Goal: Task Accomplishment & Management: Manage account settings

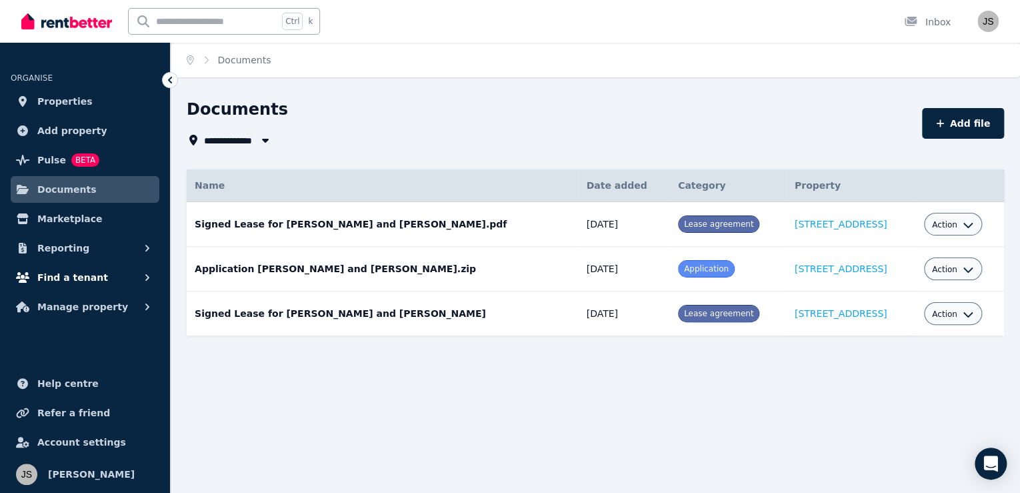
click at [77, 275] on span "Find a tenant" at bounding box center [72, 277] width 71 height 16
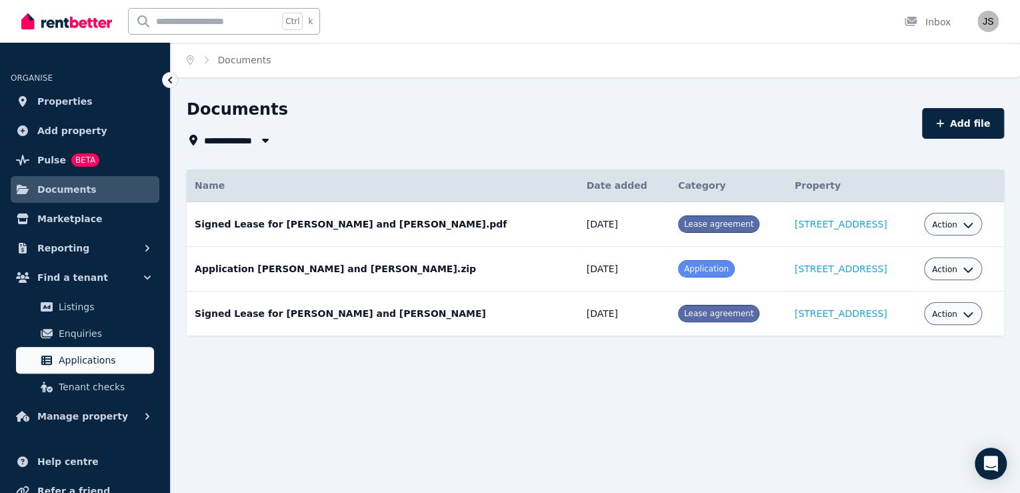
click at [81, 358] on span "Applications" at bounding box center [104, 360] width 90 height 16
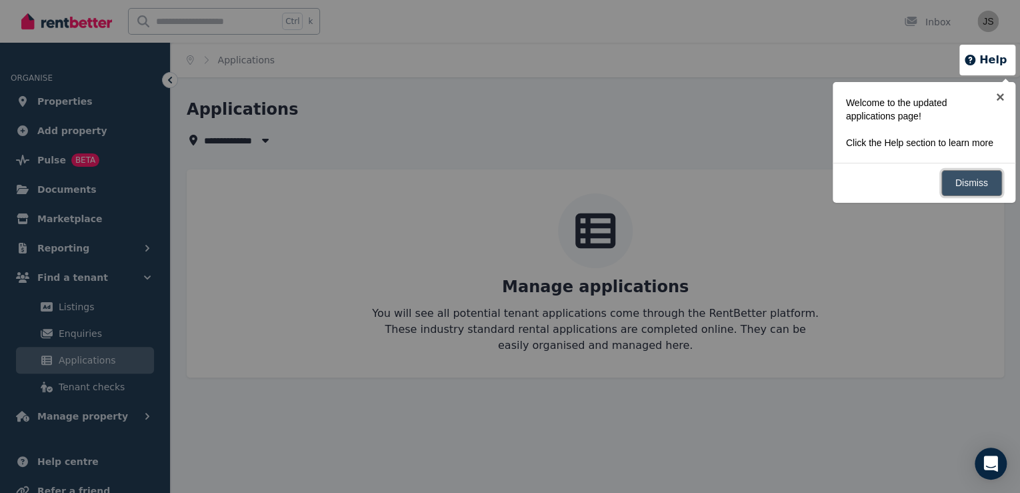
click at [967, 177] on link "Dismiss" at bounding box center [972, 183] width 61 height 26
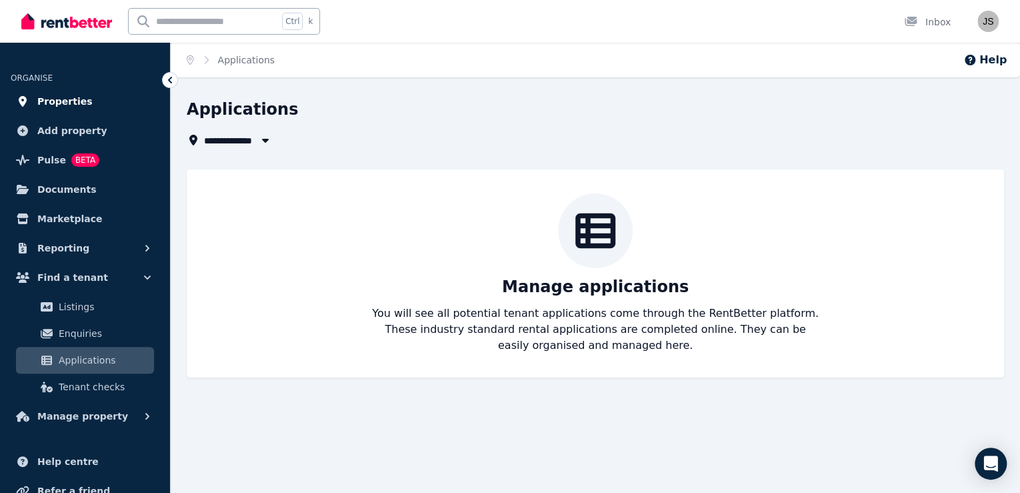
click at [62, 104] on span "Properties" at bounding box center [64, 101] width 55 height 16
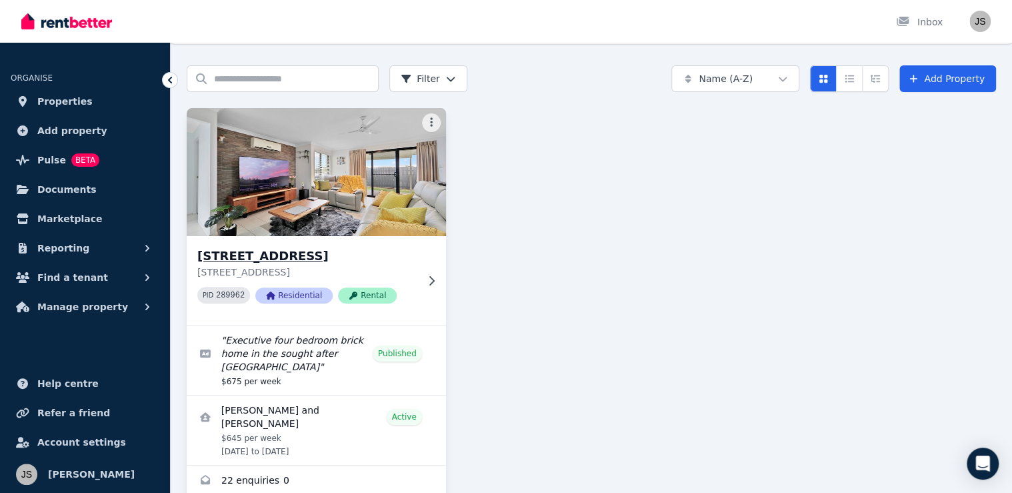
scroll to position [51, 0]
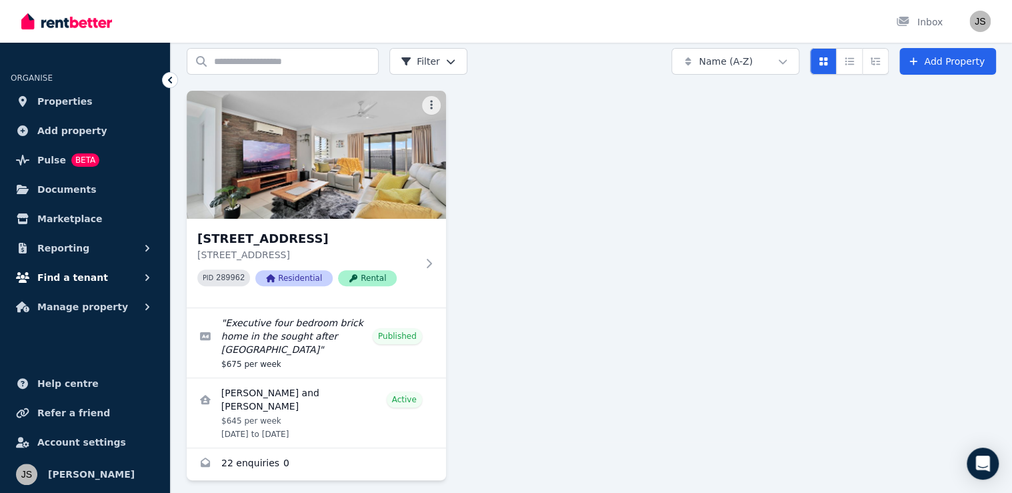
click at [61, 282] on span "Find a tenant" at bounding box center [72, 277] width 71 height 16
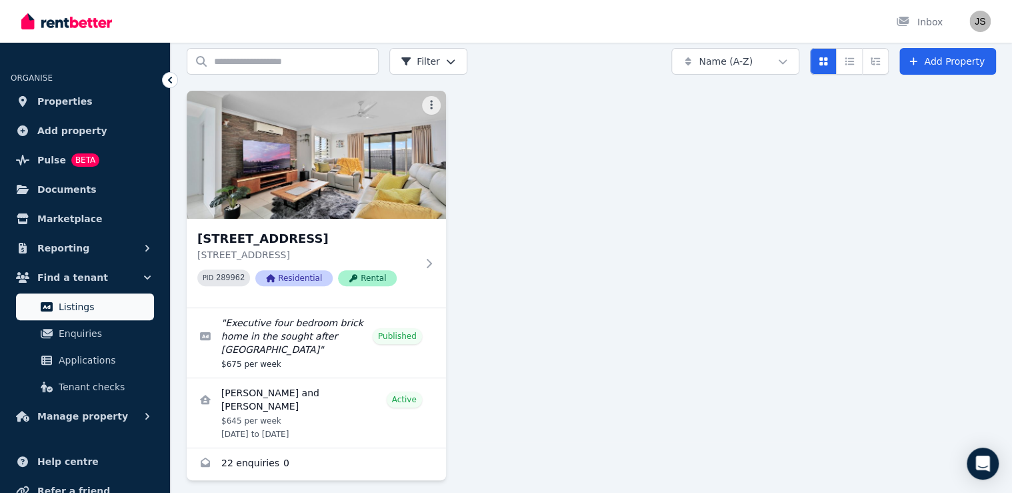
click at [53, 303] on link "Listings" at bounding box center [85, 306] width 138 height 27
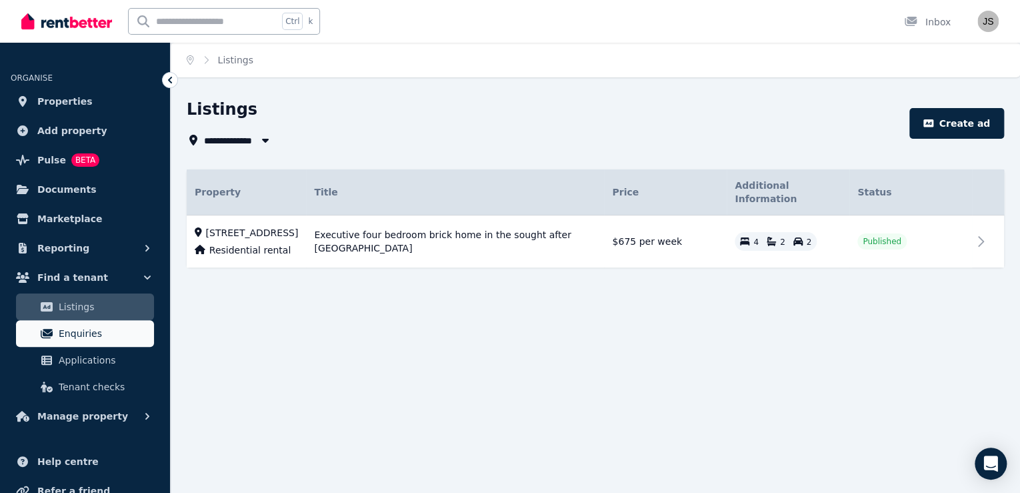
click at [71, 341] on span "Enquiries" at bounding box center [104, 333] width 90 height 16
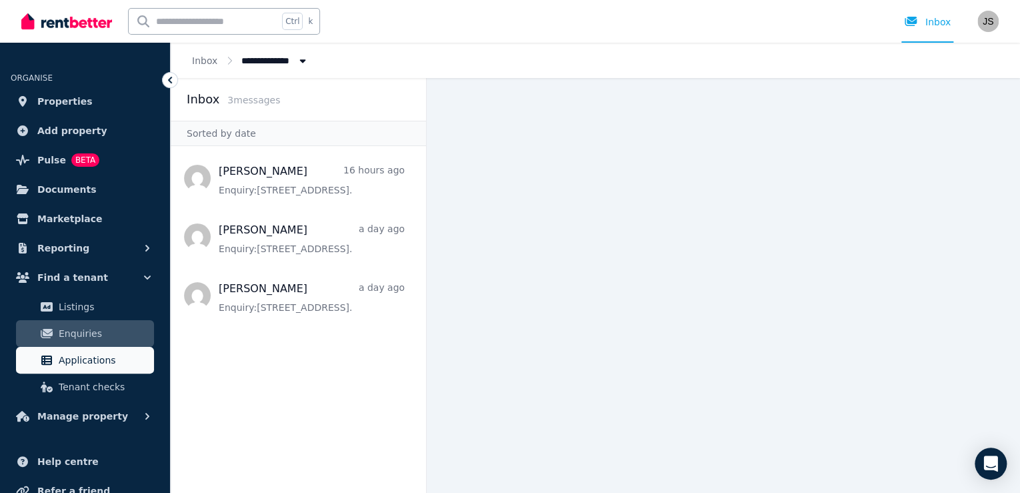
click at [99, 360] on span "Applications" at bounding box center [104, 360] width 90 height 16
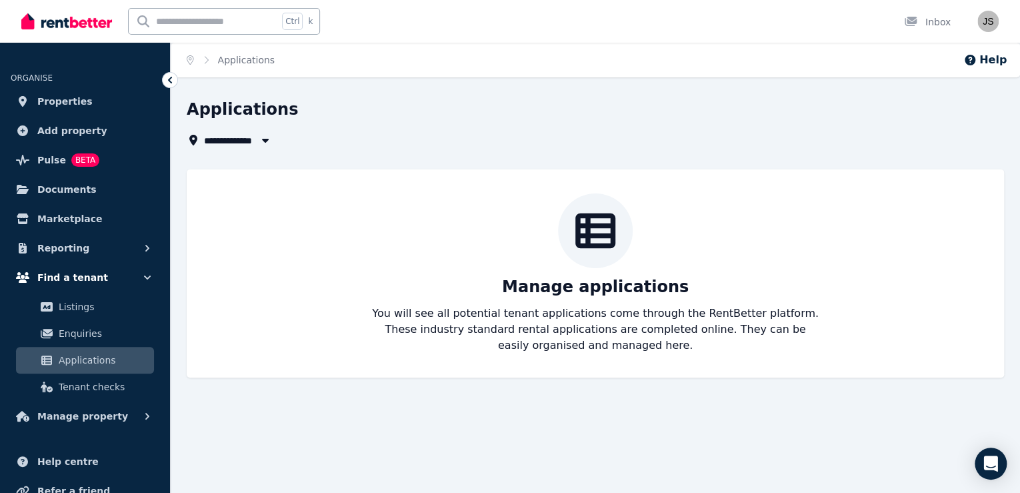
click at [67, 277] on span "Find a tenant" at bounding box center [72, 277] width 71 height 16
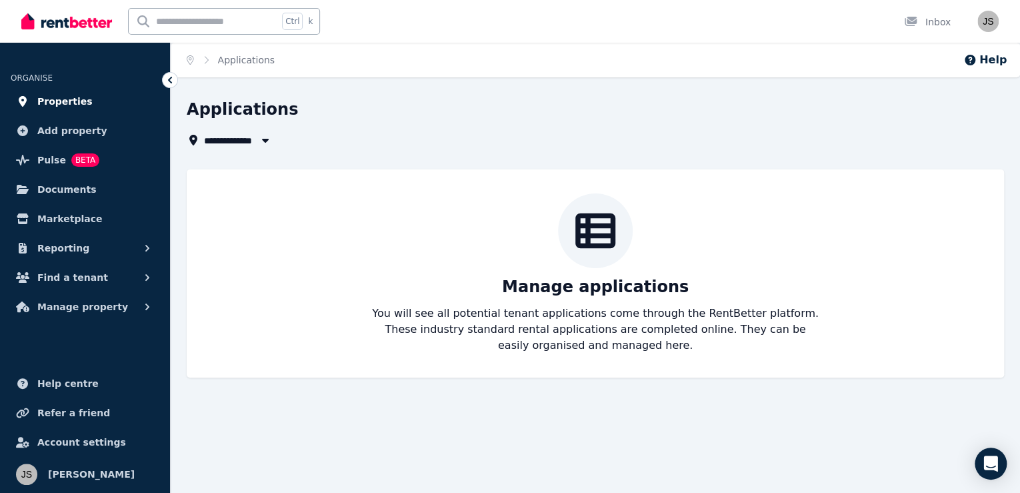
click at [62, 99] on span "Properties" at bounding box center [64, 101] width 55 height 16
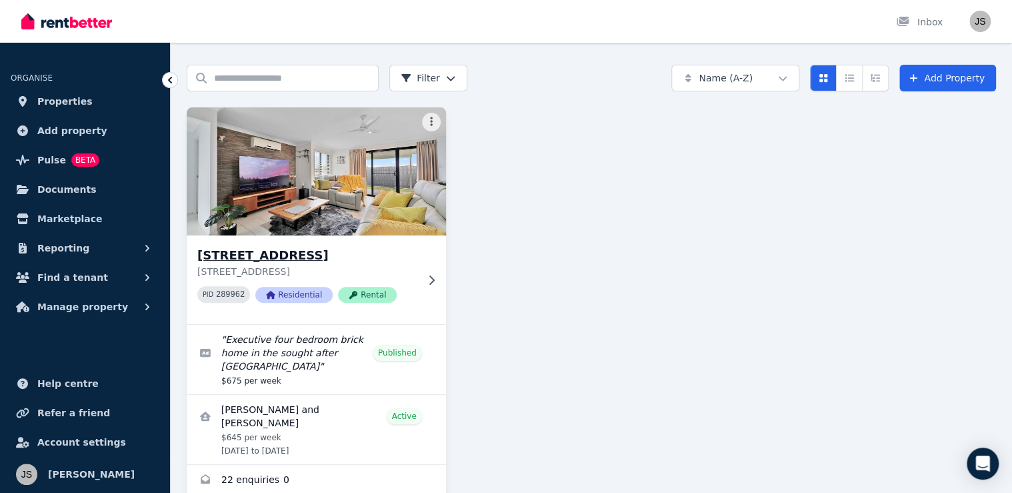
scroll to position [51, 0]
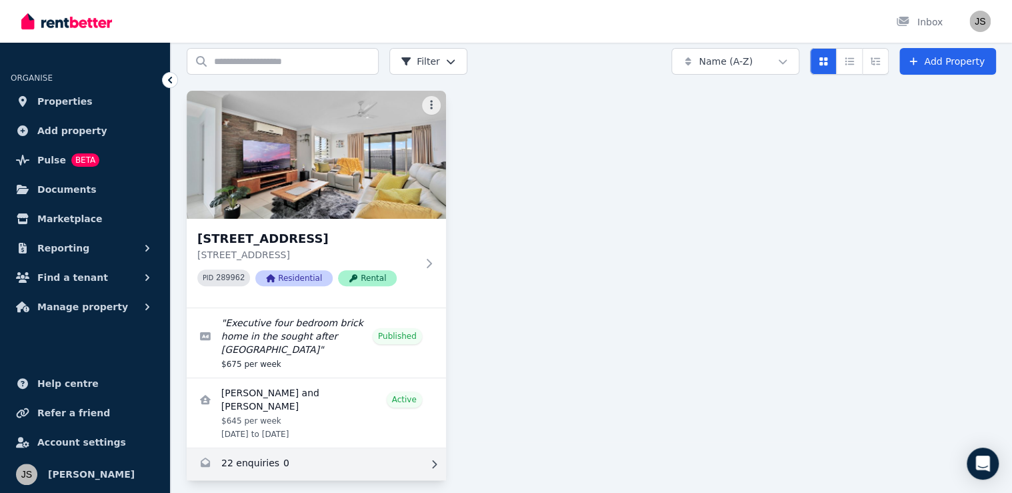
click at [255, 459] on link "Enquiries for 44 Sienna Boulevard, Ashfield" at bounding box center [316, 464] width 259 height 32
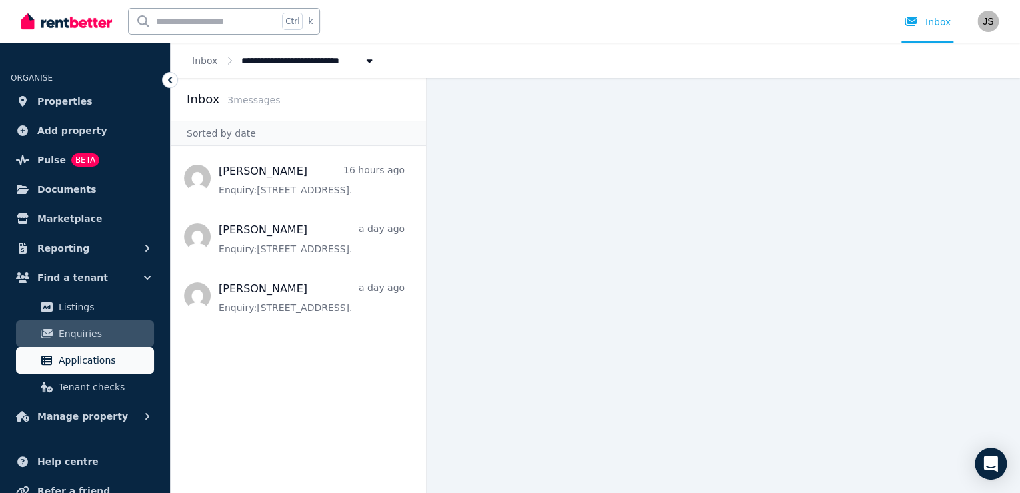
click at [84, 353] on span "Applications" at bounding box center [104, 360] width 90 height 16
